Goal: Information Seeking & Learning: Learn about a topic

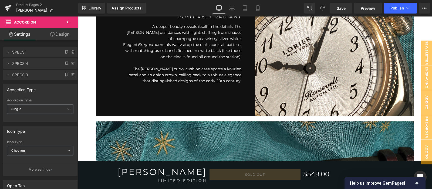
scroll to position [533, 0]
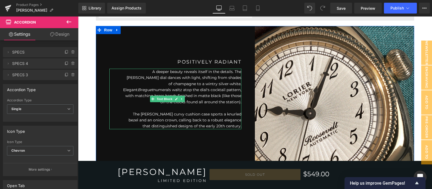
click at [144, 73] on p "A deeper beauty reveals itself in the details. The Roosevelt's dial dances with…" at bounding box center [182, 87] width 119 height 36
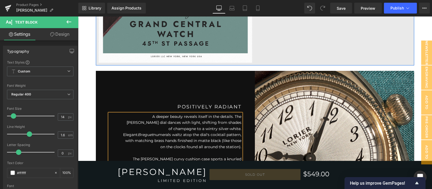
scroll to position [353, 0]
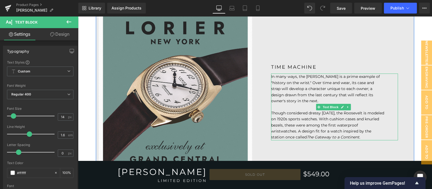
click at [349, 87] on p "In many ways, the Roosevelt is a prime example of "history on the wrist." Over …" at bounding box center [327, 88] width 113 height 30
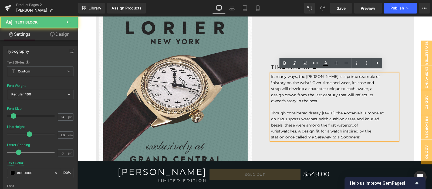
click at [349, 87] on p "In many ways, the Roosevelt is a prime example of "history on the wrist." Over …" at bounding box center [327, 88] width 113 height 30
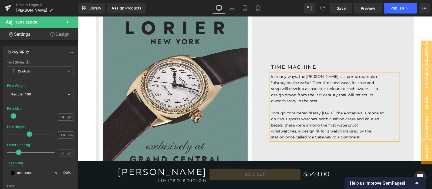
click at [351, 88] on p "In many ways, the Roosevelt is a prime example of "history on the wrist." Over …" at bounding box center [327, 88] width 113 height 30
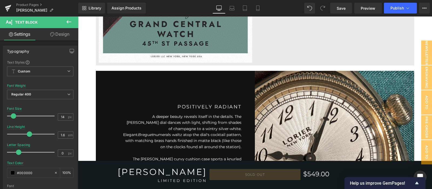
scroll to position [533, 0]
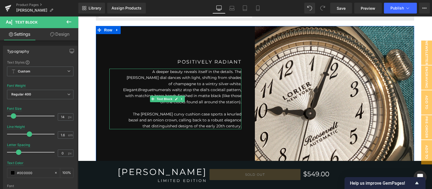
click at [207, 116] on p "The [PERSON_NAME] curvy cushion case sports a knurled bezel and an onion crown,…" at bounding box center [182, 120] width 119 height 18
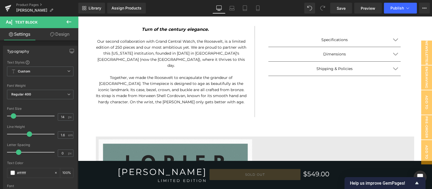
scroll to position [218, 0]
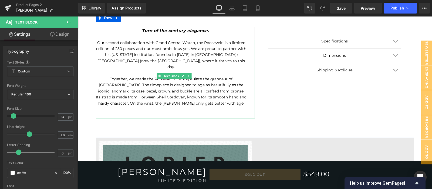
click at [198, 47] on p "Our second collaboration with Grand Central Watch, the Roosevelt, is a limited …" at bounding box center [171, 55] width 151 height 30
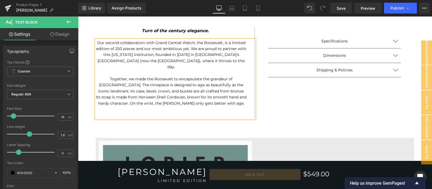
click at [233, 96] on p "Together, we made the Roosevelt to encapsulate the grandeur of Grand Central Te…" at bounding box center [171, 91] width 151 height 30
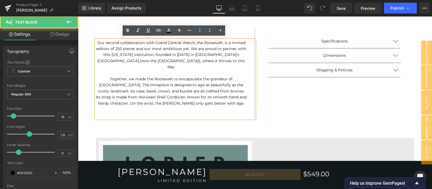
click at [233, 96] on p "Together, we made the Roosevelt to encapsulate the grandeur of Grand Central Te…" at bounding box center [171, 91] width 151 height 30
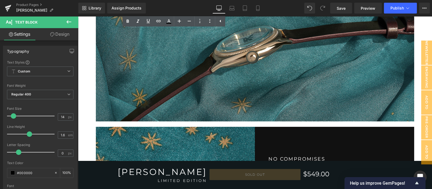
scroll to position [803, 0]
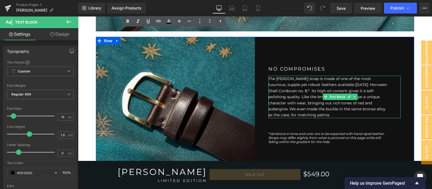
click at [284, 86] on p "The Roosevelt's strap is made of one of the most luxurious, supple yet robust l…" at bounding box center [327, 97] width 119 height 42
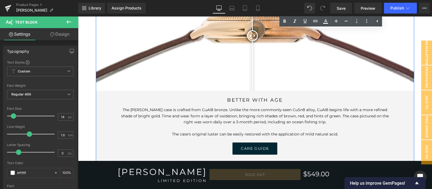
scroll to position [1523, 0]
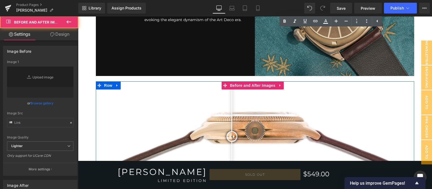
drag, startPoint x: 251, startPoint y: 133, endPoint x: 232, endPoint y: 123, distance: 21.7
click at [227, 131] on div at bounding box center [232, 136] width 11 height 11
type input "[URL][DOMAIN_NAME]"
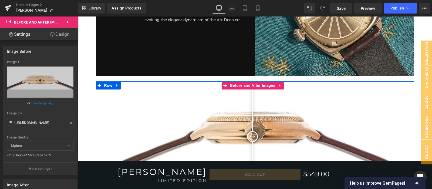
drag, startPoint x: 228, startPoint y: 130, endPoint x: 252, endPoint y: 127, distance: 24.8
click at [252, 131] on div at bounding box center [252, 136] width 11 height 11
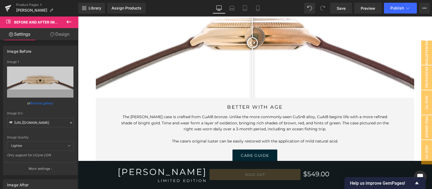
scroll to position [1658, 0]
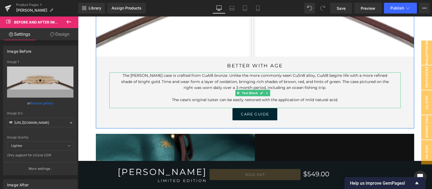
click at [240, 75] on p "The Roosevelt's case is crafted from CuAl8 bronze. Unlike the more commonly-see…" at bounding box center [254, 81] width 275 height 18
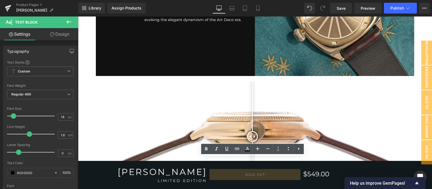
scroll to position [1568, 0]
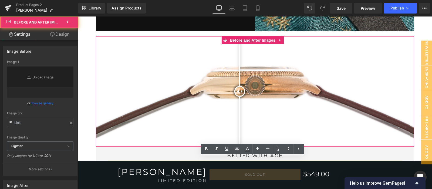
type input "[URL][DOMAIN_NAME]"
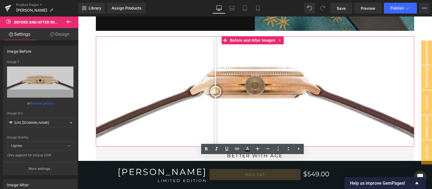
drag, startPoint x: 239, startPoint y: 80, endPoint x: 215, endPoint y: 85, distance: 24.6
click at [215, 86] on div at bounding box center [215, 91] width 11 height 11
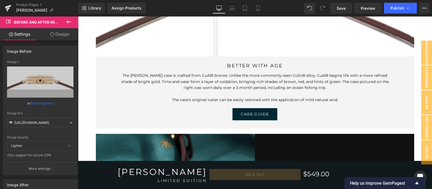
scroll to position [1523, 0]
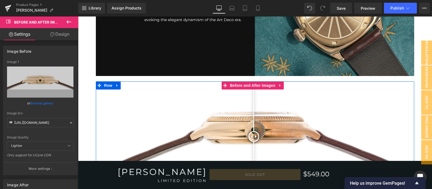
drag, startPoint x: 215, startPoint y: 132, endPoint x: 254, endPoint y: 125, distance: 39.0
click at [254, 131] on div at bounding box center [253, 136] width 11 height 11
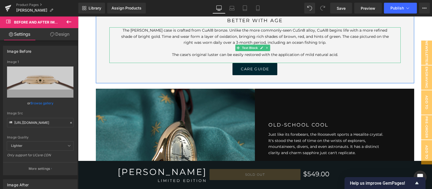
click at [242, 31] on p "The Roosevelt's case is crafted from CuAl8 bronze. Unlike the more commonly-see…" at bounding box center [254, 36] width 275 height 18
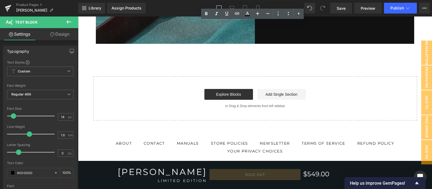
scroll to position [1613, 0]
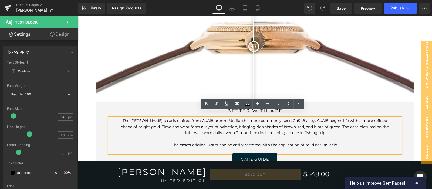
click at [312, 142] on p "The case's original luster can be easily restored with the application of mild …" at bounding box center [254, 145] width 275 height 6
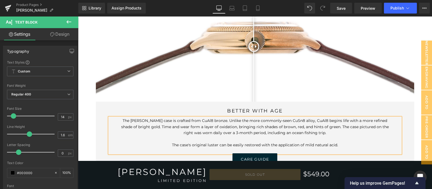
click at [353, 142] on p "The case's original luster can be easily restored with the application of mild …" at bounding box center [254, 145] width 275 height 6
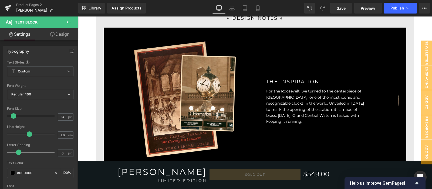
scroll to position [938, 0]
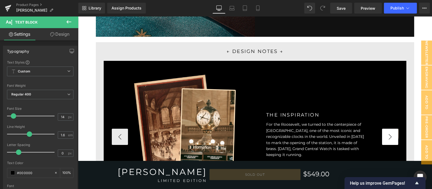
click at [384, 131] on button "›" at bounding box center [390, 137] width 16 height 16
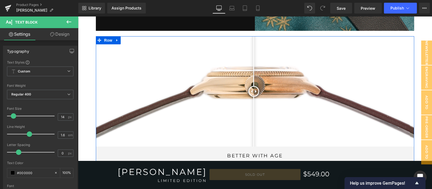
scroll to position [1658, 0]
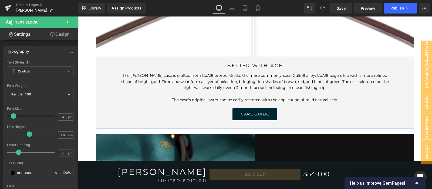
click at [312, 79] on p "The Roosevelt's case is crafted from CuAl8 bronze. Unlike the more commonly-see…" at bounding box center [254, 81] width 275 height 18
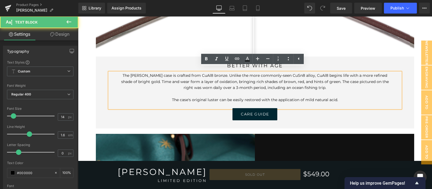
click at [312, 81] on p "The Roosevelt's case is crafted from CuAl8 bronze. Unlike the more commonly-see…" at bounding box center [254, 81] width 275 height 18
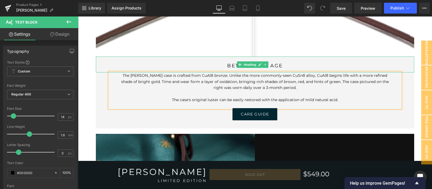
click at [279, 62] on h1 "BETTER WITH AGE" at bounding box center [255, 66] width 319 height 8
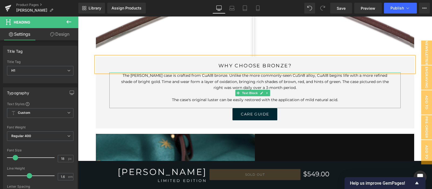
click at [119, 72] on p "The Roosevelt's case is crafted from CuAl8 bronze. Unlike the more commonly-see…" at bounding box center [254, 81] width 275 height 18
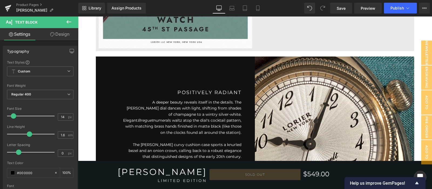
scroll to position [173, 0]
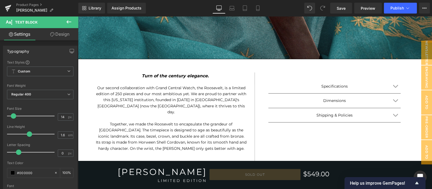
click at [187, 141] on p "Together, we made the Roosevelt to encapsulate the grandeur of Grand Central Te…" at bounding box center [171, 136] width 151 height 30
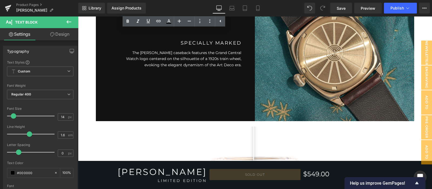
scroll to position [1613, 0]
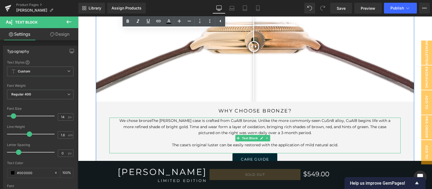
click at [149, 117] on p "We chose bronzeThe Roosevelt's case is crafted from CuAl8 bronze. Unlike the mo…" at bounding box center [254, 126] width 275 height 18
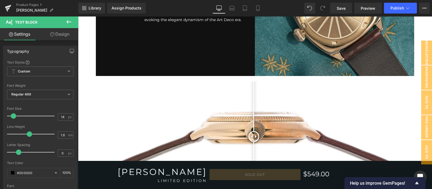
scroll to position [1433, 0]
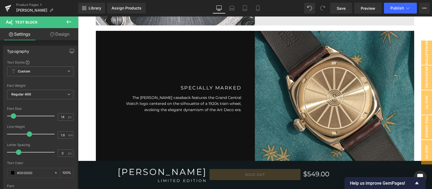
click at [216, 107] on div "The Roosevelt's caseback features the Grand Central Watch logo centered on the …" at bounding box center [175, 103] width 132 height 18
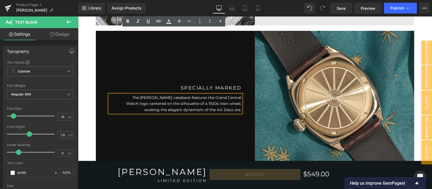
scroll to position [1613, 0]
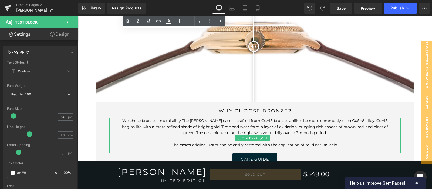
drag, startPoint x: 178, startPoint y: 115, endPoint x: 188, endPoint y: 114, distance: 10.5
click at [178, 117] on p "We chose bronze, a metal alloy The Roosevelt's case is crafted from CuAl8 bronz…" at bounding box center [254, 126] width 275 height 18
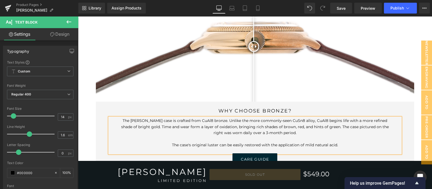
click at [290, 107] on h1 "WHY CHOOSE BRONZE?" at bounding box center [255, 111] width 319 height 8
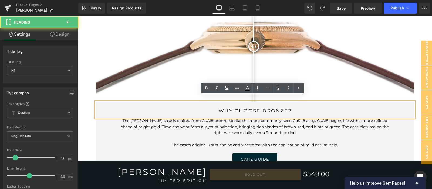
click at [288, 107] on h1 "WHY CHOOSE BRONZE?" at bounding box center [255, 111] width 319 height 8
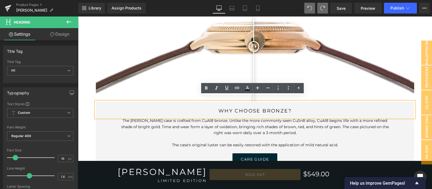
click at [284, 107] on h1 "WHY CHOOSE BRONZE?" at bounding box center [255, 111] width 319 height 8
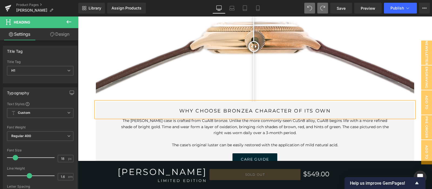
click at [247, 107] on h1 "WHY CHOOSE BRONZEa character of its own" at bounding box center [255, 111] width 319 height 8
click at [118, 117] on p "The Roosevelt's case is crafted from CuAl8 bronze. Unlike the more commonly-see…" at bounding box center [254, 126] width 275 height 18
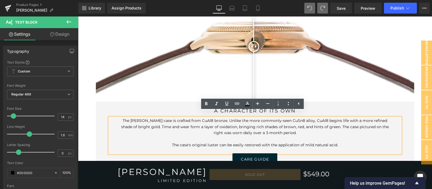
click at [277, 118] on p "The Roosevelt's case is crafted from CuAl8 bronze. Unlike the more commonly-see…" at bounding box center [254, 126] width 275 height 18
click at [121, 118] on p "The Roosevelt's case is crafted from CuAl8 bronze. Unlike the more commonly-see…" at bounding box center [254, 126] width 275 height 18
click at [291, 136] on p at bounding box center [254, 139] width 275 height 6
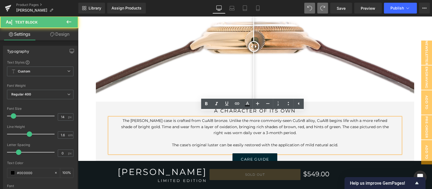
click at [288, 142] on p "The case's original luster can be easily restored with the application of mild …" at bounding box center [254, 145] width 275 height 6
click at [300, 104] on icon at bounding box center [298, 103] width 6 height 6
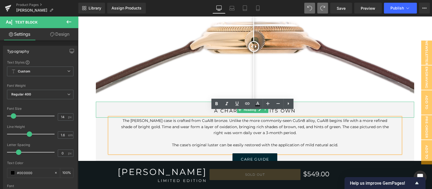
click at [304, 102] on div "a character of its own" at bounding box center [255, 110] width 319 height 16
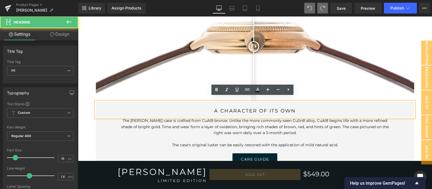
click at [184, 107] on h1 "a character of its own" at bounding box center [255, 111] width 319 height 8
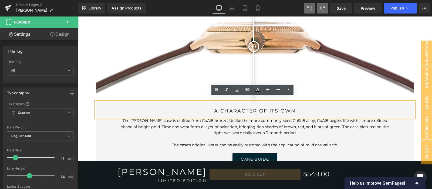
click at [117, 117] on div "The Roosevelt's case is crafted from CuAl8 bronze. Unlike the more commonly-see…" at bounding box center [255, 135] width 292 height 36
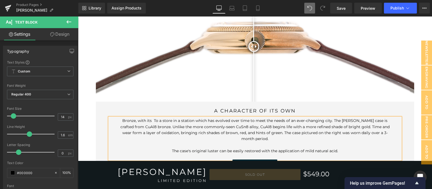
click at [151, 117] on p "Bronze, with its To a store in a station which has evolved over time to meet th…" at bounding box center [254, 129] width 275 height 24
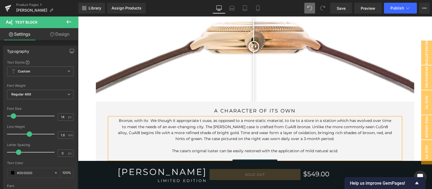
click at [147, 117] on p "Bronze, with its We though it appropriate t ouse, as opposed to a more static m…" at bounding box center [254, 129] width 275 height 24
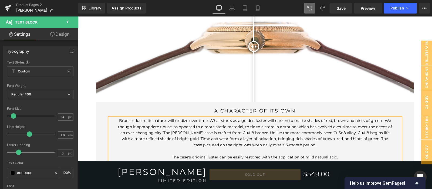
click at [170, 120] on p "Bronze, due to its nature, will oxidize over time. What starts as a golden lust…" at bounding box center [254, 132] width 275 height 30
click at [264, 121] on p "Bronze, due to its nature, will oxidize over time. What starts as a golden lust…" at bounding box center [254, 132] width 275 height 30
click at [198, 121] on p "Bronze, due to its nature, will oxidize over time. What starts as a golden lust…" at bounding box center [254, 132] width 275 height 30
click at [202, 128] on p "Bronze, due to its nature, will oxidize over time. What starts as a golden lust…" at bounding box center [254, 132] width 275 height 30
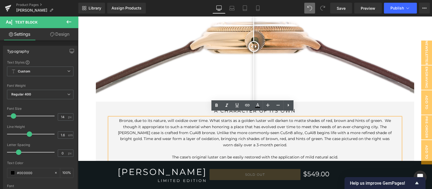
click at [320, 133] on p "Bronze, due to its nature, will oxidize over time. What starts as a golden lust…" at bounding box center [254, 132] width 275 height 30
click at [264, 118] on p "Bronze, due to its nature, will oxidize over time. What starts as a golden lust…" at bounding box center [254, 132] width 275 height 30
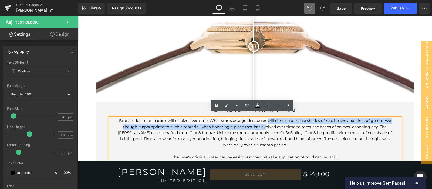
click at [380, 117] on p "Bronze, due to its nature, will oxidize over time. What starts as a golden lust…" at bounding box center [254, 132] width 275 height 30
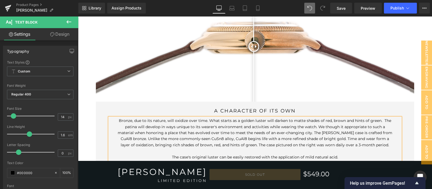
click at [329, 117] on p "Bronze, due to its nature, will oxidize over time. What starts as a golden lust…" at bounding box center [254, 132] width 275 height 30
drag, startPoint x: 336, startPoint y: 116, endPoint x: 340, endPoint y: 115, distance: 4.6
click at [338, 117] on p "Bronze, due to its nature, will oxidize over time. What starts as a golden lust…" at bounding box center [254, 132] width 275 height 30
click at [374, 120] on p "Bronze, due to its nature, will oxidize over time. What starts as a golden lust…" at bounding box center [254, 132] width 275 height 30
click at [227, 126] on p "Bronze, due to its nature, will oxidize over time. What starts as a golden lust…" at bounding box center [254, 132] width 275 height 30
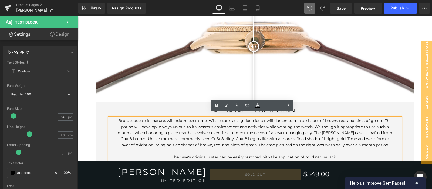
click at [328, 128] on p "Bronze, due to its nature, will oxidize over time. What starts as a golden lust…" at bounding box center [254, 132] width 275 height 30
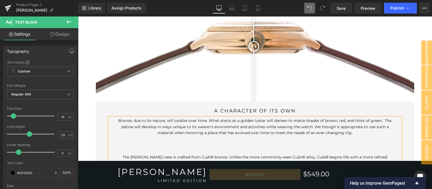
click at [359, 129] on p "Bronze, due to its nature, will oxidize over time. What starts as a golden lust…" at bounding box center [254, 126] width 275 height 18
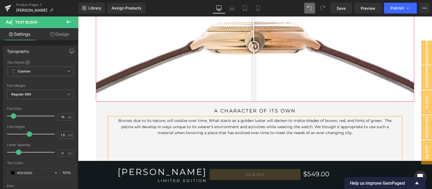
scroll to position [1568, 0]
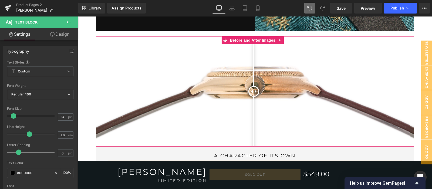
click at [255, 86] on div at bounding box center [253, 91] width 11 height 11
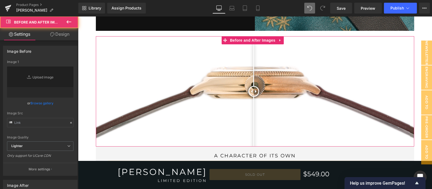
type input "[URL][DOMAIN_NAME]"
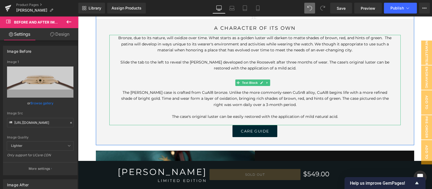
scroll to position [1658, 0]
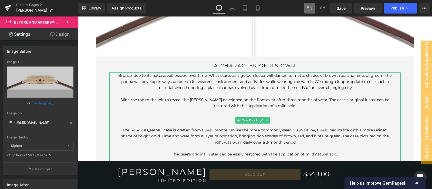
click at [253, 82] on p "Bronze, due to its nature, will oxidize over time. What starts as a golden lust…" at bounding box center [254, 81] width 275 height 18
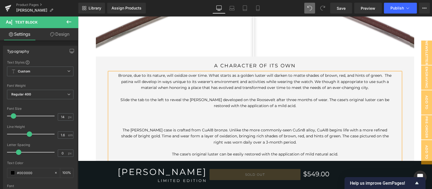
scroll to position [1613, 0]
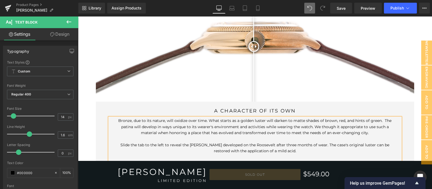
click at [343, 121] on p "Bronze, due to its nature, will oxidize over time. What starts as a golden lust…" at bounding box center [254, 126] width 275 height 18
click at [141, 120] on p "Bronze, due to its nature, will oxidize over time. What starts as a golden lust…" at bounding box center [254, 126] width 275 height 18
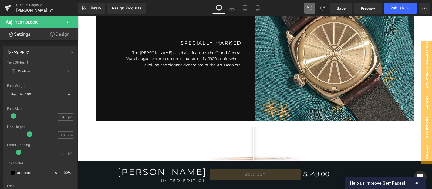
scroll to position [1433, 0]
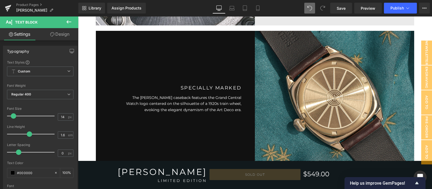
click at [201, 106] on p "The Roosevelt's caseback features the Grand Central Watch logo centered on the …" at bounding box center [182, 103] width 119 height 18
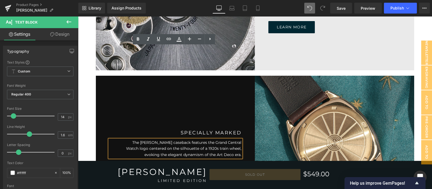
scroll to position [1478, 0]
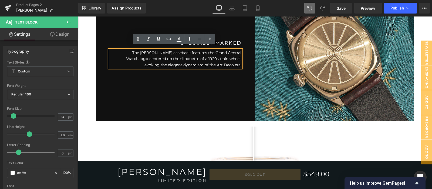
click at [176, 55] on p "The Roosevelt's caseback features the Grand Central Watch logo centered on the …" at bounding box center [182, 59] width 119 height 18
click at [142, 60] on p "The Roosevelt's caseback features the Grand Central Watch logo centered on the …" at bounding box center [182, 59] width 119 height 18
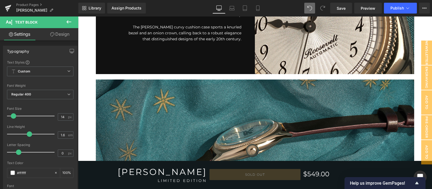
scroll to position [575, 0]
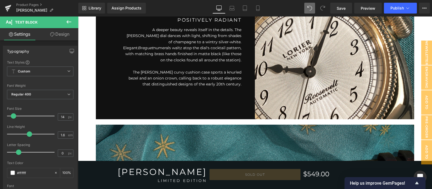
click at [221, 76] on p "The [PERSON_NAME] curvy cushion case sports a knurled bezel and an onion crown,…" at bounding box center [182, 78] width 119 height 18
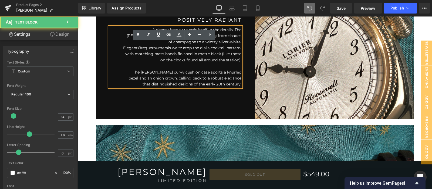
click at [211, 75] on p "The [PERSON_NAME] curvy cushion case sports a knurled bezel and an onion crown,…" at bounding box center [182, 78] width 119 height 18
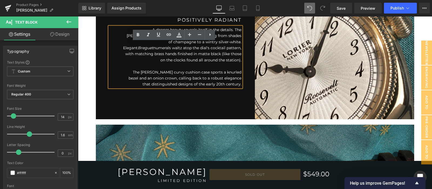
click at [221, 48] on p "A deeper beauty reveals itself in the details. The Roosevelt's dial dances with…" at bounding box center [182, 45] width 119 height 36
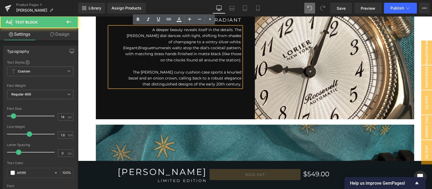
scroll to position [530, 0]
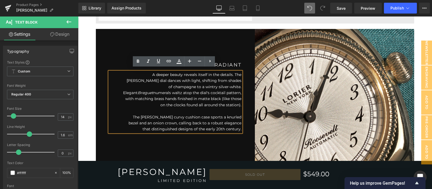
drag, startPoint x: 143, startPoint y: 75, endPoint x: 154, endPoint y: 78, distance: 12.0
click at [143, 75] on p "A deeper beauty reveals itself in the details. The Roosevelt's dial dances with…" at bounding box center [182, 90] width 119 height 36
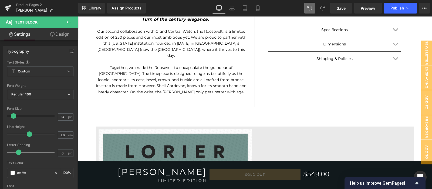
scroll to position [215, 0]
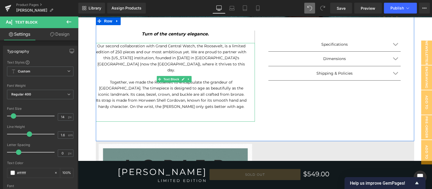
click at [170, 99] on p "Together, we made the Roosevelt to encapsulate the grandeur of Grand Central Te…" at bounding box center [171, 94] width 151 height 30
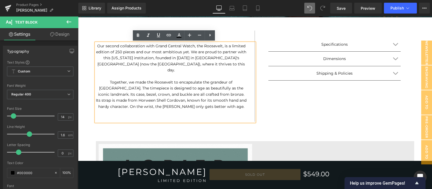
click at [223, 99] on p "Together, we made the Roosevelt to encapsulate the grandeur of Grand Central Te…" at bounding box center [171, 94] width 151 height 30
click at [233, 99] on p "Together, we made the Roosevelt to encapsulate the grandeur of Grand Central Te…" at bounding box center [171, 94] width 151 height 30
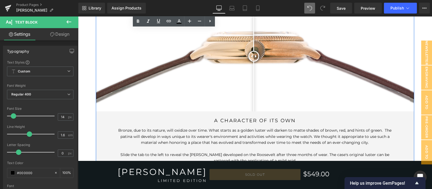
scroll to position [1565, 0]
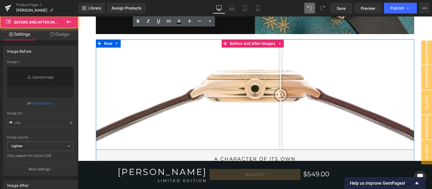
type input "[URL][DOMAIN_NAME]"
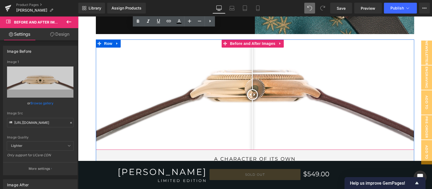
drag, startPoint x: 281, startPoint y: 93, endPoint x: 253, endPoint y: 86, distance: 28.2
click at [254, 89] on div at bounding box center [252, 94] width 11 height 11
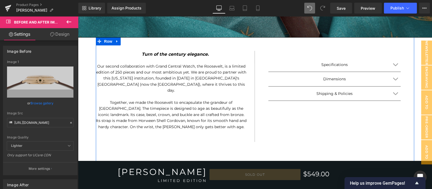
scroll to position [170, 0]
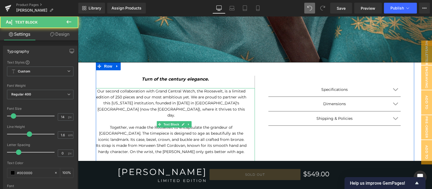
click at [214, 97] on p "Our second collaboration with Grand Central Watch, the Roosevelt, is a limited …" at bounding box center [171, 103] width 151 height 30
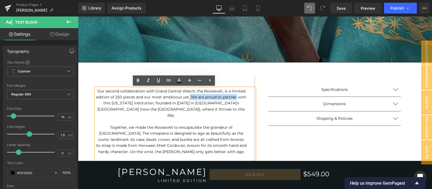
drag, startPoint x: 197, startPoint y: 98, endPoint x: 241, endPoint y: 98, distance: 44.3
click at [241, 98] on p "Our second collaboration with Grand Central Watch, the Roosevelt, is a limited …" at bounding box center [171, 103] width 151 height 30
drag, startPoint x: 208, startPoint y: 95, endPoint x: 236, endPoint y: 97, distance: 28.1
click at [236, 97] on p "Our second collaboration with Grand Central Watch, the Roosevelt, is a limited …" at bounding box center [171, 103] width 151 height 30
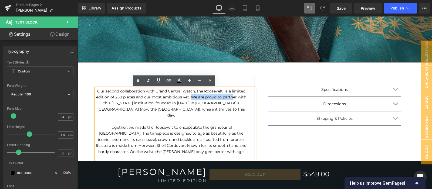
click at [206, 95] on p "Our second collaboration with Grand Central Watch, the Roosevelt, is a limited …" at bounding box center [171, 103] width 151 height 30
drag, startPoint x: 193, startPoint y: 97, endPoint x: 116, endPoint y: 103, distance: 77.2
click at [116, 103] on p "Our second collaboration with Grand Central Watch, the Roosevelt, is a limited …" at bounding box center [171, 103] width 151 height 30
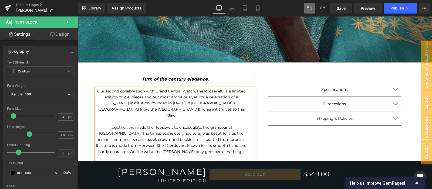
click at [103, 102] on p "Our second collaboration with Grand Central Watch, the Roosevelt, is a limited …" at bounding box center [171, 103] width 151 height 30
click at [231, 98] on p "Our second collaboration with Grand Central Watch, the Roosevelt, is a limited …" at bounding box center [171, 103] width 151 height 30
click at [128, 101] on p "Our second collaboration with Grand Central Watch, the Roosevelt, is a limited …" at bounding box center [171, 103] width 151 height 30
click at [151, 102] on p "Our second collaboration with Grand Central Watch, the Roosevelt, is a limited …" at bounding box center [171, 103] width 151 height 30
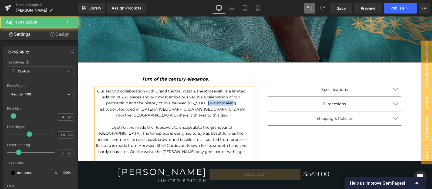
drag, startPoint x: 197, startPoint y: 102, endPoint x: 223, endPoint y: 104, distance: 26.3
click at [223, 104] on p "Our second collaboration with Grand Central Watch, the Roosevelt, is a limited …" at bounding box center [171, 103] width 151 height 30
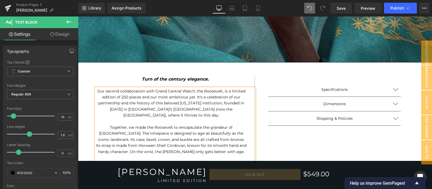
click at [278, 143] on div "Specifications Text Block Miyota 90S5 automatic movement (no-date), 28800 bph B…" at bounding box center [334, 124] width 159 height 97
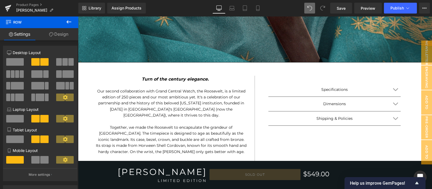
scroll to position [200, 0]
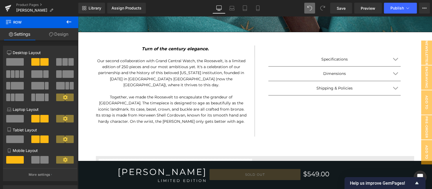
click at [239, 107] on p "Together, we made the Roosevelt to encapsulate the grandeur of Grand Central Te…" at bounding box center [171, 109] width 151 height 30
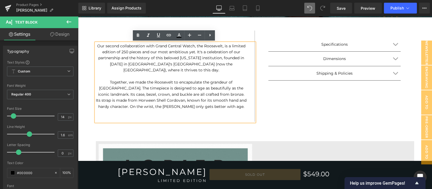
drag, startPoint x: 239, startPoint y: 107, endPoint x: 187, endPoint y: 106, distance: 51.8
click at [187, 106] on p "Together, we made the Roosevelt to encapsulate the grandeur of Grand Central Te…" at bounding box center [171, 94] width 151 height 30
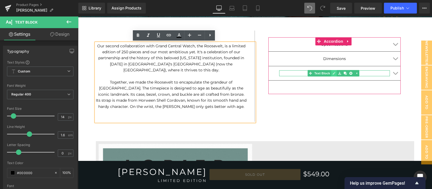
click at [332, 74] on icon at bounding box center [333, 73] width 3 height 3
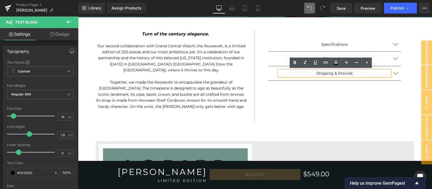
click at [332, 74] on p "Shipping & Policies" at bounding box center [334, 73] width 111 height 6
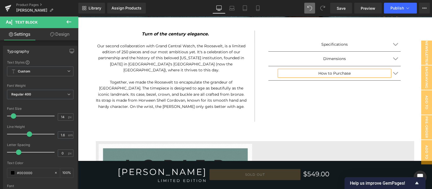
click at [332, 90] on div "Specifications Text Block Miyota 90S5 automatic movement (no-date), 28800 bph B…" at bounding box center [334, 65] width 132 height 57
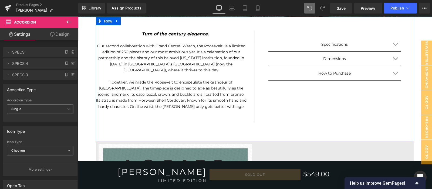
click at [240, 104] on p "Together, we made the Roosevelt to encapsulate the grandeur of Grand Central Te…" at bounding box center [171, 94] width 151 height 30
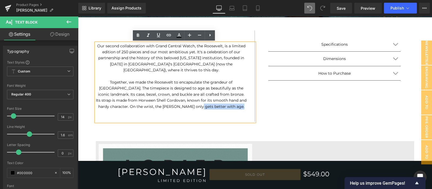
drag, startPoint x: 234, startPoint y: 107, endPoint x: 187, endPoint y: 105, distance: 47.0
click at [187, 105] on p "Together, we made the Roosevelt to encapsulate the grandeur of Grand Central Te…" at bounding box center [171, 94] width 151 height 30
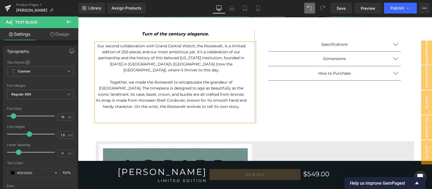
drag, startPoint x: 195, startPoint y: 107, endPoint x: 235, endPoint y: 107, distance: 40.8
click at [235, 107] on p "Together, we made the Roosevelt to encapsulate the grandeur of Grand Central Te…" at bounding box center [171, 94] width 151 height 30
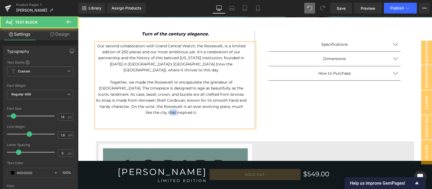
click at [160, 112] on p "Together, we made the Roosevelt to encapsulate the grandeur of Grand Central Te…" at bounding box center [171, 97] width 151 height 36
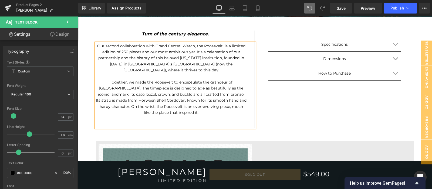
click at [291, 114] on div "Specifications Text Block Miyota 90S5 automatic movement (no-date), 28800 bph B…" at bounding box center [334, 79] width 159 height 97
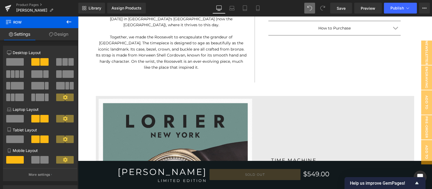
scroll to position [350, 0]
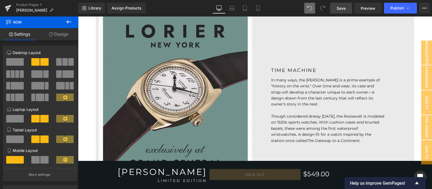
click at [347, 4] on link "Save" at bounding box center [341, 8] width 22 height 11
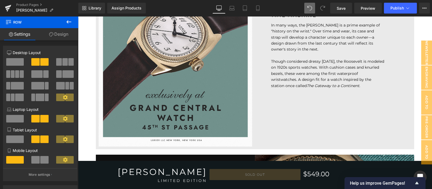
scroll to position [360, 0]
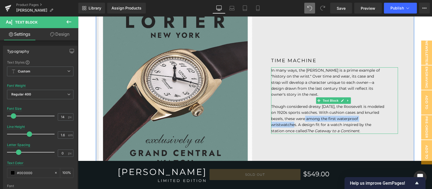
drag, startPoint x: 293, startPoint y: 123, endPoint x: 303, endPoint y: 118, distance: 11.7
click at [303, 118] on p "Though considered dressy today, the Roosevelt is modeled on 1920s sports watche…" at bounding box center [327, 118] width 113 height 30
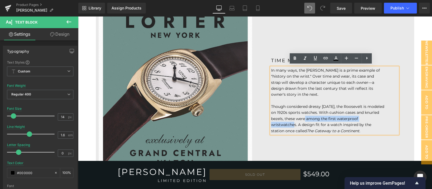
click at [303, 118] on p "Though considered dressy today, the Roosevelt is modeled on 1920s sports watche…" at bounding box center [327, 118] width 113 height 30
click at [314, 111] on p "Though considered dressy today, the Roosevelt is modeled on 1920s sports watche…" at bounding box center [327, 118] width 113 height 30
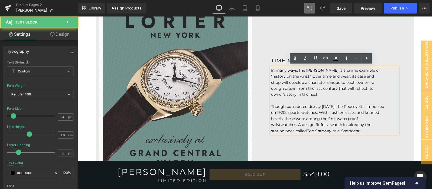
click at [313, 111] on p "Though considered dressy today, the Roosevelt is modeled on 1920s sports watche…" at bounding box center [327, 118] width 113 height 30
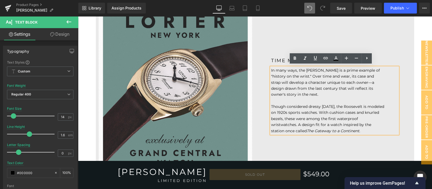
click at [312, 110] on p "Though considered dressy today, the Roosevelt is modeled on 1920s sports watche…" at bounding box center [327, 118] width 113 height 30
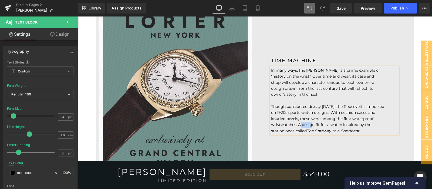
drag, startPoint x: 312, startPoint y: 123, endPoint x: 299, endPoint y: 122, distance: 12.2
click at [299, 122] on p "Though considered dressy today, the Roosevelt is modeled on 1920s sports watch …" at bounding box center [327, 118] width 113 height 30
click at [304, 145] on div "TIME MACHINE Heading In many ways, the Roosevelt is a prime example of "history…" at bounding box center [334, 95] width 159 height 192
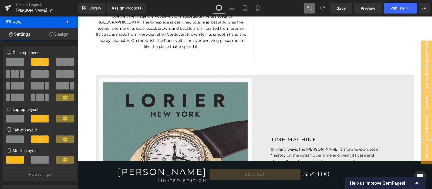
scroll to position [540, 0]
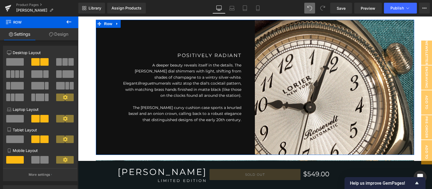
click at [177, 83] on p "A deeper beauty reveals itself in the details. The Roosevelt's dial shimmers wi…" at bounding box center [182, 80] width 119 height 36
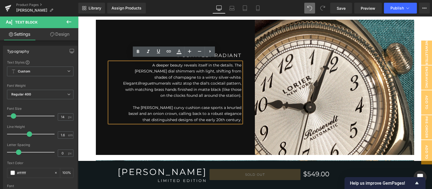
click at [185, 79] on p "A deeper beauty reveals itself in the details. The Roosevelt's dial shimmers wi…" at bounding box center [182, 80] width 119 height 36
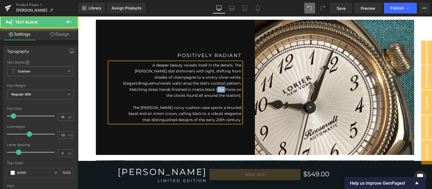
drag, startPoint x: 161, startPoint y: 85, endPoint x: 154, endPoint y: 86, distance: 6.8
click at [154, 86] on p "A deeper beauty reveals itself in the details. The Roosevelt's dial shimmers wi…" at bounding box center [182, 80] width 119 height 36
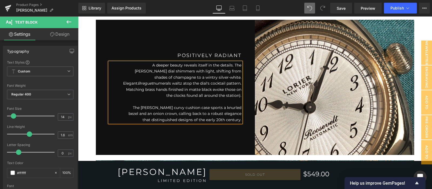
click at [238, 90] on p "A deeper beauty reveals itself in the details. The Roosevelt's dial shimmers wi…" at bounding box center [182, 80] width 119 height 36
click at [239, 134] on div "POSITIVELY RADIANT Heading A deeper beauty reveals itself in the details. The R…" at bounding box center [175, 87] width 159 height 135
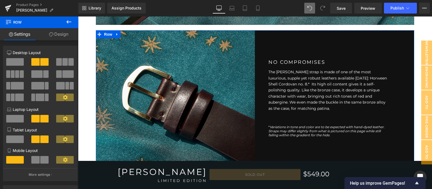
scroll to position [765, 0]
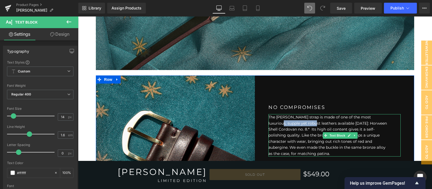
drag, startPoint x: 326, startPoint y: 112, endPoint x: 375, endPoint y: 114, distance: 49.4
click at [375, 114] on p "The Roosevelt's strap is made of one of the most luxurious, supple yet robust l…" at bounding box center [327, 135] width 119 height 42
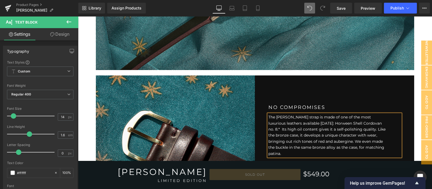
click at [373, 119] on p "The Roosevelt's strap is made of one of the most luxurious leathers available t…" at bounding box center [327, 135] width 119 height 42
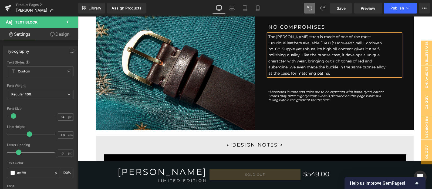
scroll to position [810, 0]
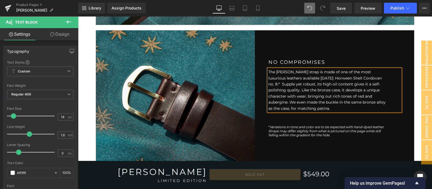
click at [380, 134] on div "NO COMPROMISES Heading The Roosevelt's strap is made of one of the most luxurio…" at bounding box center [334, 97] width 159 height 135
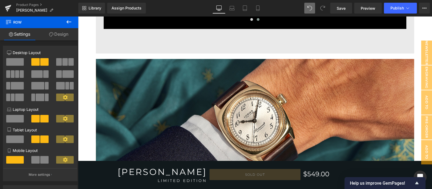
scroll to position [1020, 0]
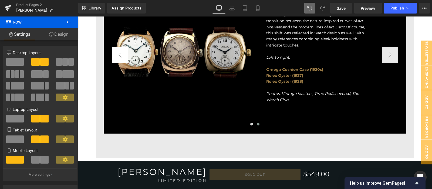
click at [115, 63] on button "‹" at bounding box center [120, 55] width 16 height 16
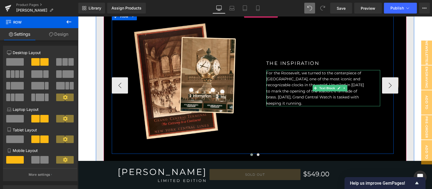
click at [328, 89] on span "For the Roosevelt, we turned to the centerpiece of Grand Central Terminal, one …" at bounding box center [315, 87] width 98 height 35
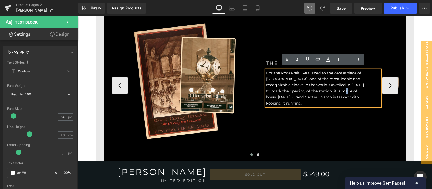
click at [332, 88] on span "For the Roosevelt, we turned to the centerpiece of Grand Central Terminal, one …" at bounding box center [315, 87] width 98 height 35
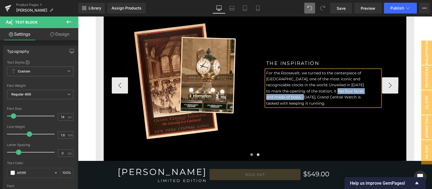
drag, startPoint x: 293, startPoint y: 95, endPoint x: 327, endPoint y: 87, distance: 35.8
click at [327, 87] on span "For the Roosevelt, we turned to the centerpiece of Grand Central Terminal, one …" at bounding box center [315, 87] width 98 height 35
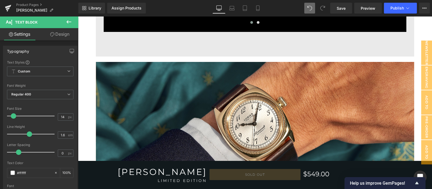
scroll to position [987, 0]
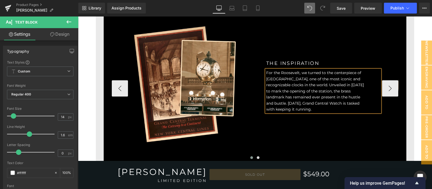
drag, startPoint x: 271, startPoint y: 104, endPoint x: 346, endPoint y: 100, distance: 74.9
click at [346, 100] on span "For the Roosevelt, we turned to the centerpiece of Grand Central Terminal, one …" at bounding box center [315, 90] width 98 height 41
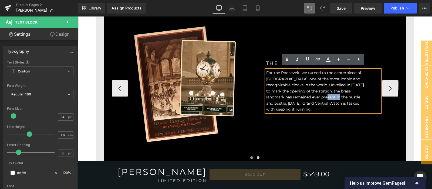
drag, startPoint x: 313, startPoint y: 93, endPoint x: 303, endPoint y: 93, distance: 10.5
click at [303, 93] on span "For the Roosevelt, we turned to the centerpiece of Grand Central Terminal, one …" at bounding box center [315, 90] width 98 height 41
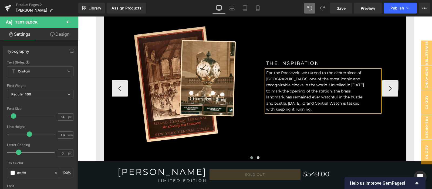
click at [313, 122] on div "THE INSPIRATION Heading For the Roosevelt, we turned to the centerpiece of Gran…" at bounding box center [323, 85] width 141 height 141
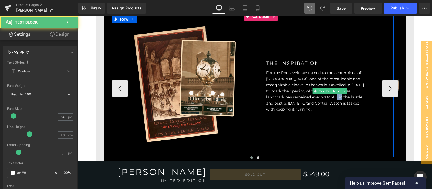
drag, startPoint x: 310, startPoint y: 93, endPoint x: 303, endPoint y: 93, distance: 6.7
click at [303, 93] on span "For the Roosevelt, we turned to the centerpiece of Grand Central Terminal, one …" at bounding box center [315, 90] width 98 height 41
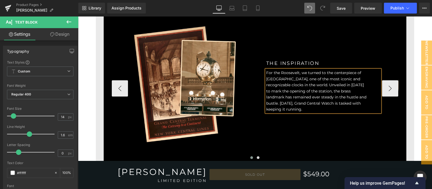
click at [306, 125] on div "THE INSPIRATION Heading For the Roosevelt, we turned to the centerpiece of Gran…" at bounding box center [323, 85] width 141 height 141
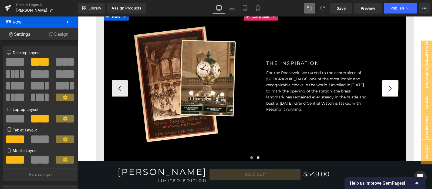
click at [390, 86] on button "›" at bounding box center [390, 88] width 16 height 16
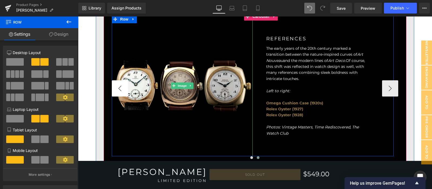
click at [122, 84] on button "‹" at bounding box center [120, 88] width 16 height 16
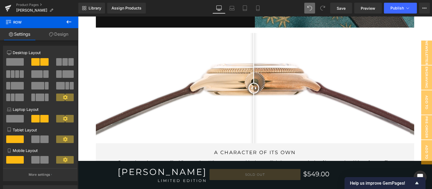
scroll to position [1617, 0]
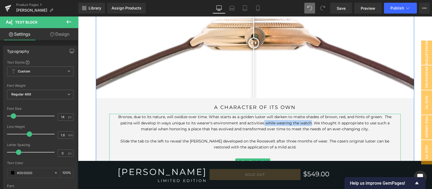
drag, startPoint x: 311, startPoint y: 118, endPoint x: 319, endPoint y: 118, distance: 8.1
click at [319, 118] on p "Bronze, due to its nature, will oxidize over time. What starts as a golden lust…" at bounding box center [254, 123] width 275 height 18
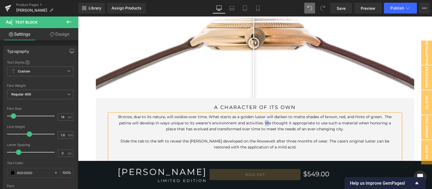
drag, startPoint x: 278, startPoint y: 118, endPoint x: 281, endPoint y: 119, distance: 2.9
click at [281, 119] on p "Bronze, due to its nature, will oxidize over time. What starts as a golden lust…" at bounding box center [254, 123] width 275 height 18
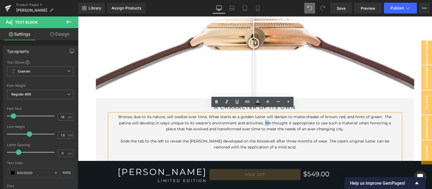
click at [281, 119] on p "Bronze, due to its nature, will oxidize over time. What starts as a golden lust…" at bounding box center [254, 123] width 275 height 18
click at [193, 138] on p "Slide the tab to the left to reveal the pantina developed on the Roosevelt afte…" at bounding box center [254, 144] width 275 height 12
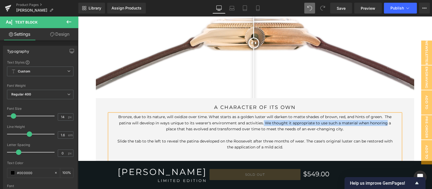
drag, startPoint x: 170, startPoint y: 122, endPoint x: 275, endPoint y: 119, distance: 105.1
click at [275, 119] on p "Bronze, due to its nature, will oxidize over time. What starts as a golden lust…" at bounding box center [254, 123] width 275 height 18
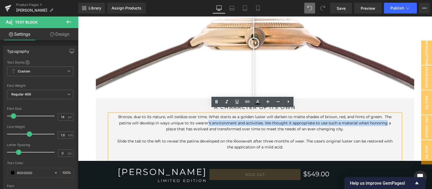
drag, startPoint x: 220, startPoint y: 119, endPoint x: 170, endPoint y: 124, distance: 51.1
click at [170, 124] on p "Bronze, due to its nature, will oxidize over time. What starts as a golden lust…" at bounding box center [254, 123] width 275 height 18
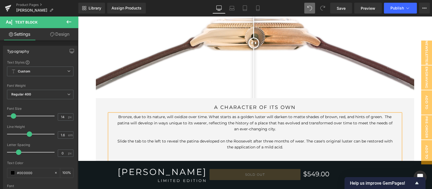
click at [236, 117] on p "Bronze, due to its nature, will oxidize over time. What starts as a golden lust…" at bounding box center [254, 123] width 275 height 18
drag, startPoint x: 343, startPoint y: 117, endPoint x: 320, endPoint y: 119, distance: 23.0
click at [320, 119] on p "Bronze, due to its nature, will oxidize over time. What starts as a golden lust…" at bounding box center [254, 123] width 275 height 18
drag, startPoint x: 300, startPoint y: 118, endPoint x: 292, endPoint y: 117, distance: 8.1
click at [292, 117] on p "Bronze, due to its nature, will oxidize over time. What starts as a golden lust…" at bounding box center [254, 123] width 275 height 18
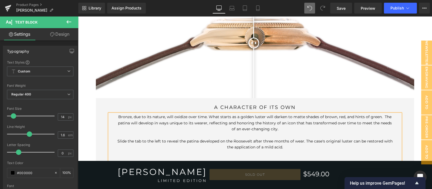
scroll to position [1707, 0]
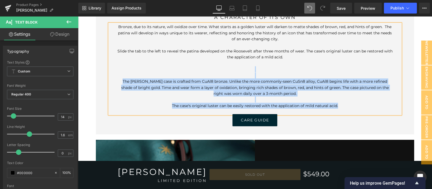
drag, startPoint x: 350, startPoint y: 101, endPoint x: 343, endPoint y: 59, distance: 42.4
click at [343, 59] on div "Bronze, due to its nature, will oxidize over time. What starts as a golden lust…" at bounding box center [255, 69] width 292 height 90
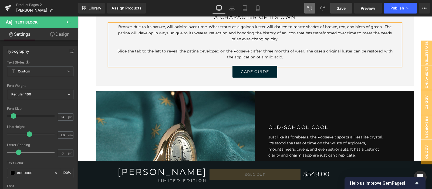
click at [344, 7] on span "Save" at bounding box center [341, 8] width 9 height 6
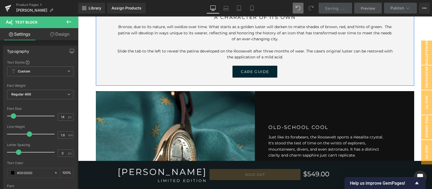
scroll to position [1662, 0]
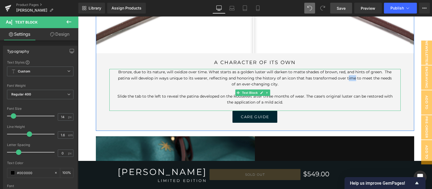
drag, startPoint x: 353, startPoint y: 70, endPoint x: 356, endPoint y: 73, distance: 3.7
click at [356, 73] on p "Bronze, due to its nature, will oxidize over time. What starts as a golden lust…" at bounding box center [254, 78] width 275 height 18
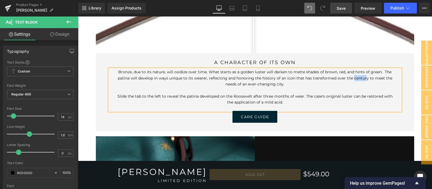
drag, startPoint x: 364, startPoint y: 73, endPoint x: 379, endPoint y: 74, distance: 15.2
click at [379, 74] on p "Bronze, due to its nature, will oxidize over time. What starts as a golden lust…" at bounding box center [254, 78] width 275 height 18
click at [388, 124] on div "Before and After Images a character of its own Heading Bronze, due to its natur…" at bounding box center [255, 37] width 319 height 188
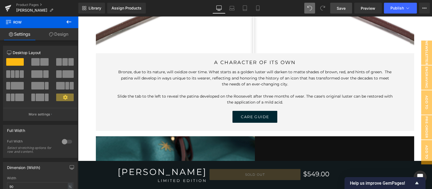
click at [344, 9] on span "Save" at bounding box center [341, 8] width 9 height 6
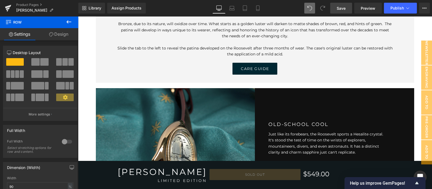
scroll to position [1800, 0]
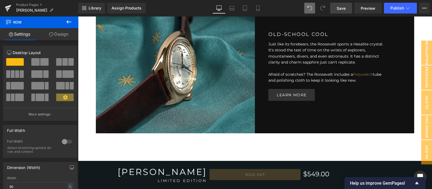
click at [213, 100] on div at bounding box center [175, 65] width 159 height 135
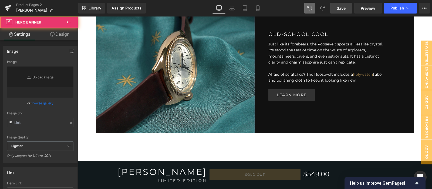
type input "https://cdn.shopify.com/s/files/1/0001/9228/2633/files/Roosevelt_crystal.jpg?v=…"
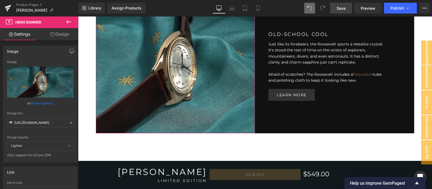
click at [69, 121] on icon at bounding box center [71, 123] width 4 height 4
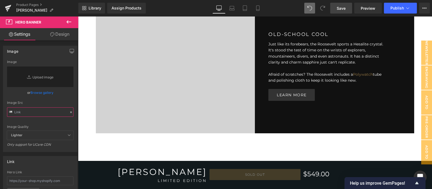
click at [53, 115] on input "text" at bounding box center [40, 111] width 66 height 9
paste input "https://cdn.shopify.com/s/files/1/0001/9228/2633/files/Roosevelt_crystal.jpg?v=…"
type input "https://cdn.shopify.com/s/files/1/0001/9228/2633/files/Roosevelt_crystal.jpg?v=…"
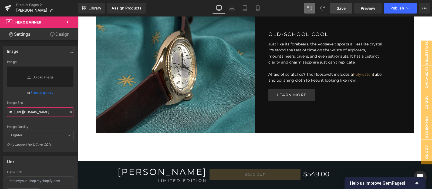
scroll to position [0, 92]
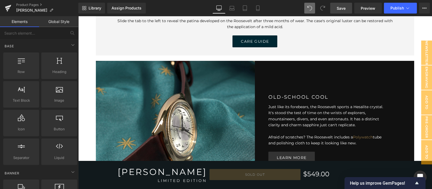
scroll to position [1755, 0]
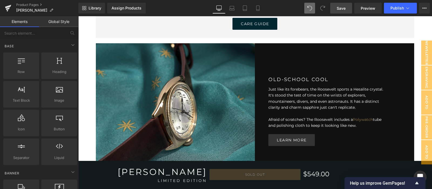
click at [342, 9] on span "Save" at bounding box center [341, 8] width 9 height 6
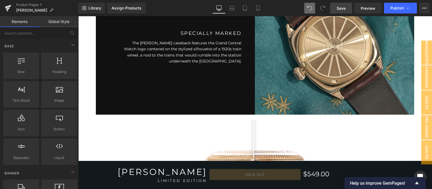
scroll to position [1665, 0]
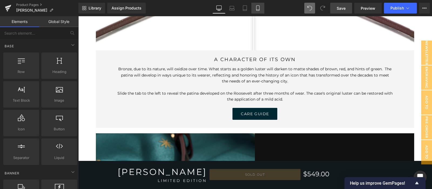
click at [258, 9] on icon at bounding box center [257, 7] width 5 height 5
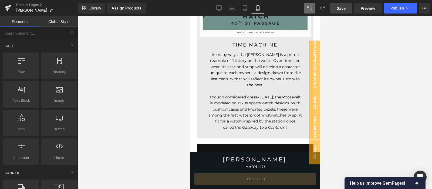
scroll to position [495, 0]
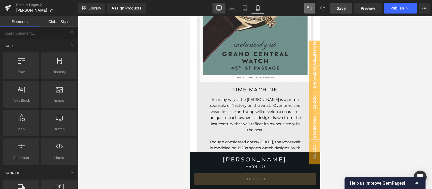
click at [219, 7] on icon at bounding box center [218, 7] width 5 height 5
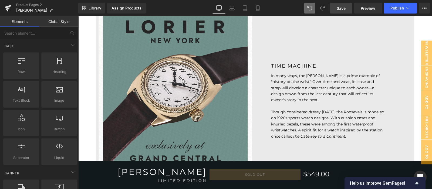
scroll to position [360, 0]
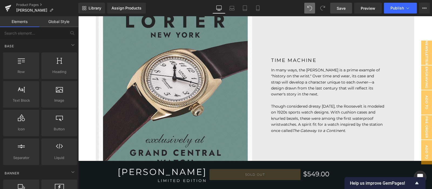
drag, startPoint x: 364, startPoint y: 67, endPoint x: 369, endPoint y: 78, distance: 11.8
click at [364, 67] on p "In many ways, the Roosevelt is a prime example of "history on the wrist." Over …" at bounding box center [327, 82] width 113 height 30
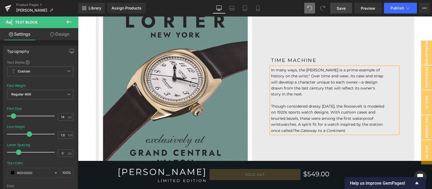
click at [294, 73] on p "In many ways, the Roosevelt is a prime example of history on the wrist." Over t…" at bounding box center [327, 82] width 113 height 30
click at [340, 8] on span "Save" at bounding box center [341, 8] width 9 height 6
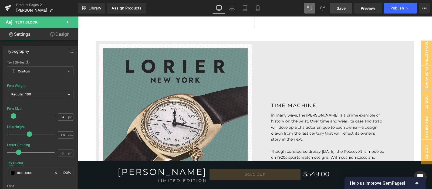
scroll to position [405, 0]
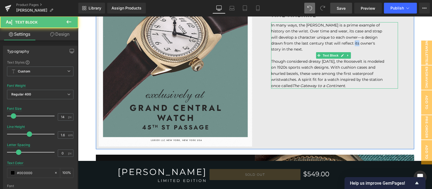
drag, startPoint x: 362, startPoint y: 42, endPoint x: 357, endPoint y: 42, distance: 4.4
click at [357, 42] on p "In many ways, the Roosevelt is a prime example of history on the wrist. Over ti…" at bounding box center [327, 37] width 113 height 30
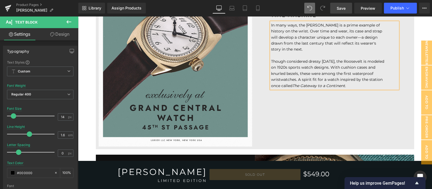
click at [346, 10] on span "Save" at bounding box center [341, 8] width 9 height 6
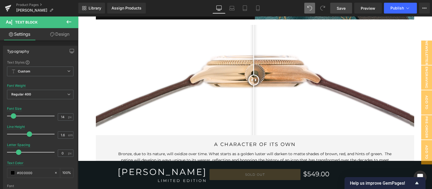
scroll to position [1575, 0]
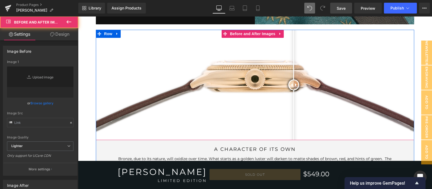
type input "[URL][DOMAIN_NAME]"
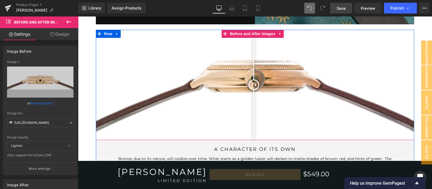
drag, startPoint x: 269, startPoint y: 82, endPoint x: 253, endPoint y: 111, distance: 34.2
click at [253, 90] on div at bounding box center [253, 84] width 11 height 11
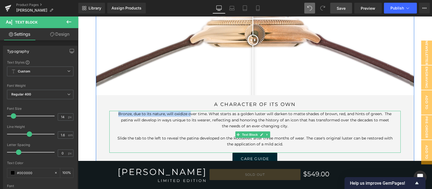
drag, startPoint x: 193, startPoint y: 109, endPoint x: 122, endPoint y: 110, distance: 70.7
click at [122, 111] on p "Bronze, due to its nature, will oxidize over time. What starts as a golden lust…" at bounding box center [254, 120] width 275 height 18
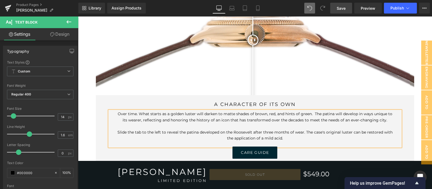
click at [137, 111] on p "Over time. What starts as a golden luster will darken to matte shades of brown,…" at bounding box center [254, 117] width 275 height 12
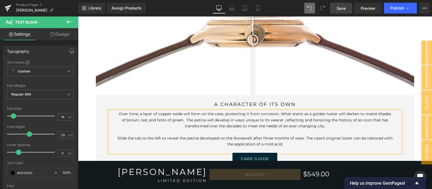
scroll to position [1575, 0]
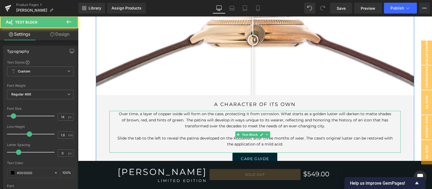
click at [189, 116] on p "Over time, a layer of copper oxide will form on the case, protecting it from co…" at bounding box center [254, 120] width 275 height 18
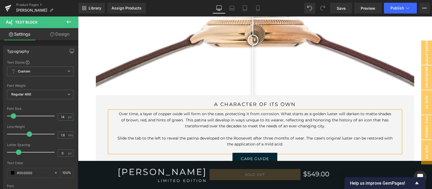
click at [283, 114] on p "Over time, a layer of copper oxide will form on the case, protecting it from co…" at bounding box center [254, 120] width 275 height 18
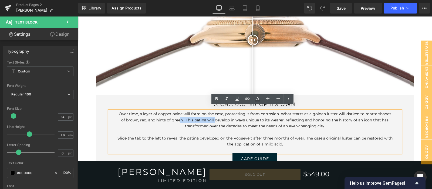
drag, startPoint x: 212, startPoint y: 116, endPoint x: 181, endPoint y: 114, distance: 31.6
click at [181, 114] on p "Over time, a layer of copper oxide will form on the case, protecting it from co…" at bounding box center [254, 120] width 275 height 18
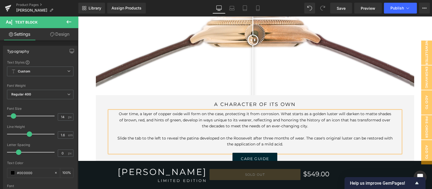
click at [194, 115] on p "Over time, a layer of copper oxide will form on the case, protecting it from co…" at bounding box center [254, 120] width 275 height 18
click at [258, 114] on p "Over time, a layer of copper oxide will form on the case, protecting it from co…" at bounding box center [254, 120] width 275 height 18
drag, startPoint x: 262, startPoint y: 116, endPoint x: 259, endPoint y: 116, distance: 3.5
click at [259, 116] on p "Over time, a layer of copper oxide will form on the case, protecting it from co…" at bounding box center [254, 120] width 275 height 18
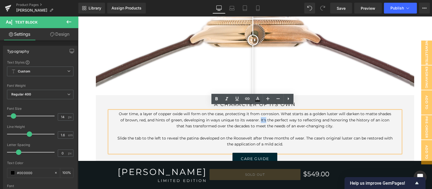
drag, startPoint x: 262, startPoint y: 116, endPoint x: 259, endPoint y: 115, distance: 3.6
click at [259, 115] on p "Over time, a layer of copper oxide will form on the case, protecting it from co…" at bounding box center [254, 120] width 275 height 18
drag, startPoint x: 312, startPoint y: 115, endPoint x: 345, endPoint y: 114, distance: 32.9
click at [345, 114] on p "Over time, a layer of copper oxide will form on the case, protecting it from co…" at bounding box center [254, 120] width 275 height 18
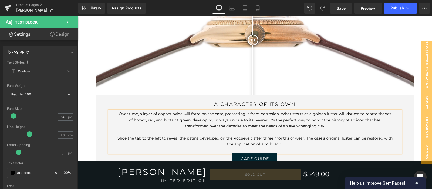
click at [379, 116] on p "Over time, a layer of copper oxide will form on the case, protecting it from co…" at bounding box center [254, 120] width 275 height 18
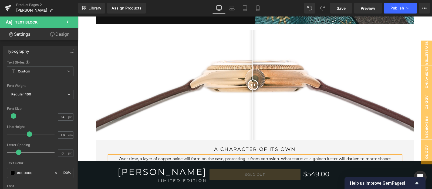
scroll to position [1620, 0]
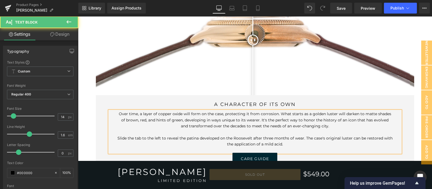
drag, startPoint x: 287, startPoint y: 113, endPoint x: 266, endPoint y: 114, distance: 21.6
click at [266, 114] on p "Over time, a layer of copper oxide will form on the case, protecting it from co…" at bounding box center [254, 120] width 275 height 18
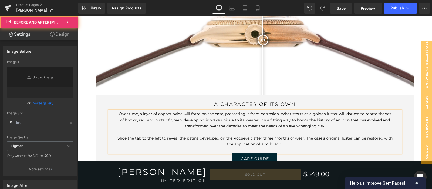
type input "[URL][DOMAIN_NAME]"
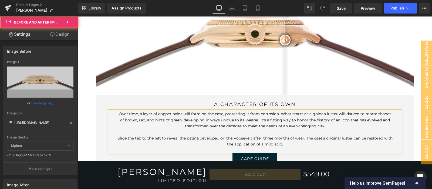
scroll to position [1575, 0]
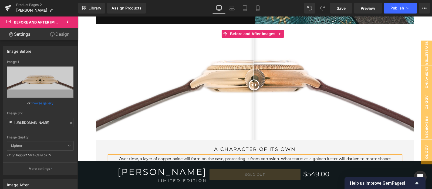
drag, startPoint x: 263, startPoint y: 80, endPoint x: 253, endPoint y: 104, distance: 25.8
click at [253, 90] on div at bounding box center [254, 84] width 11 height 11
click at [342, 8] on span "Save" at bounding box center [341, 8] width 9 height 6
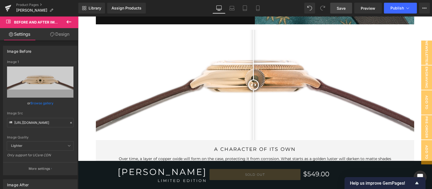
scroll to position [1755, 0]
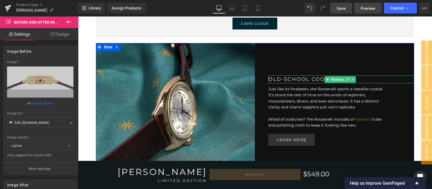
click at [365, 11] on link "Preview" at bounding box center [368, 8] width 28 height 11
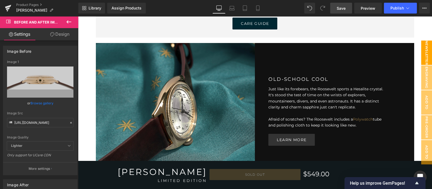
click at [421, 59] on span "NEWSLETTER" at bounding box center [426, 52] width 11 height 24
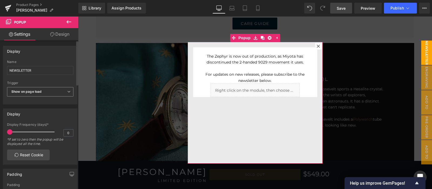
click at [50, 92] on span "Show on page load" at bounding box center [40, 91] width 66 height 9
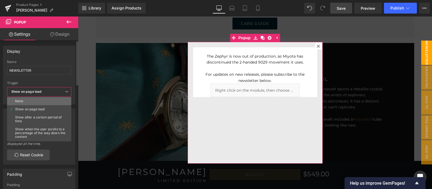
click at [53, 99] on li "None" at bounding box center [40, 101] width 67 height 8
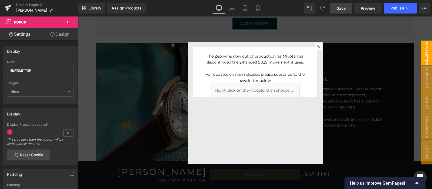
click at [337, 10] on span "Save" at bounding box center [341, 8] width 9 height 6
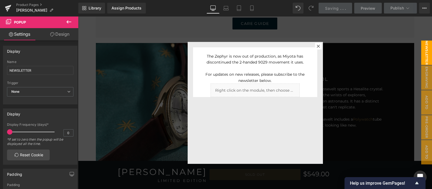
click at [317, 46] on icon at bounding box center [318, 46] width 3 height 3
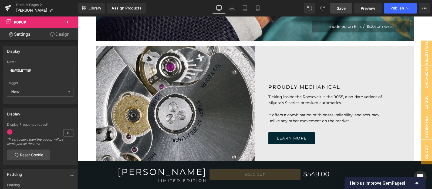
scroll to position [495, 0]
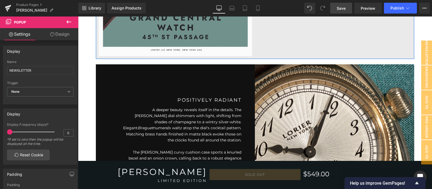
scroll to position [315, 0]
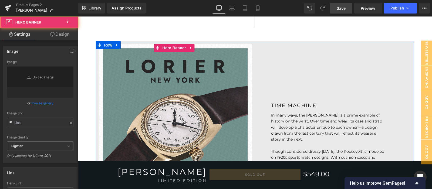
type input "[URL][DOMAIN_NAME]"
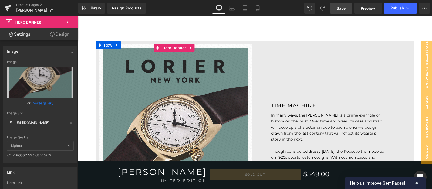
scroll to position [360, 0]
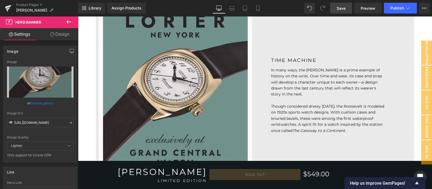
click at [69, 121] on icon at bounding box center [71, 123] width 4 height 4
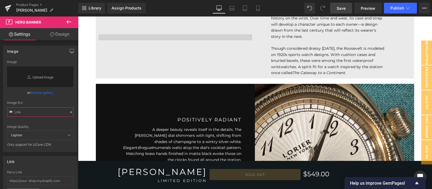
click at [50, 114] on input "text" at bounding box center [40, 111] width 66 height 9
paste input "[URL][DOMAIN_NAME]"
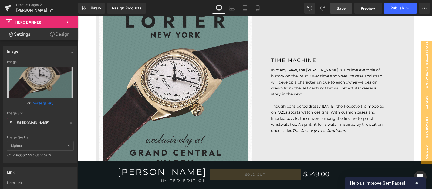
type input "[URL][DOMAIN_NAME]"
click at [339, 6] on span "Save" at bounding box center [341, 8] width 9 height 6
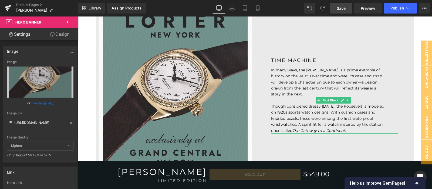
click at [319, 106] on p "Though considered dressy [DATE], the Roosevelt is modeled on 1920s sports watch…" at bounding box center [327, 118] width 113 height 30
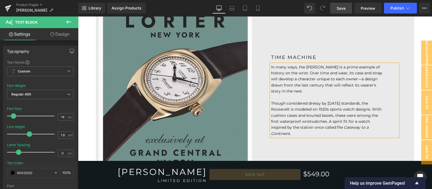
scroll to position [357, 0]
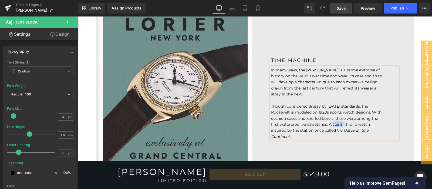
drag, startPoint x: 338, startPoint y: 123, endPoint x: 328, endPoint y: 123, distance: 10.3
click at [328, 123] on p "Though considered dressy by [DATE] standards, the Roosevelt is modeled on 1920s…" at bounding box center [327, 121] width 113 height 36
click at [337, 9] on link "Save" at bounding box center [341, 8] width 22 height 11
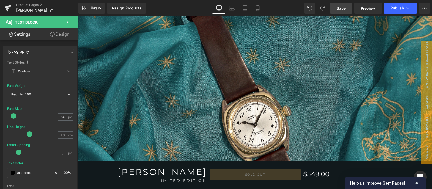
scroll to position [180, 0]
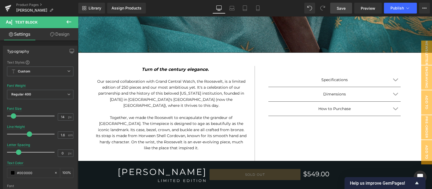
click at [347, 9] on link "Save" at bounding box center [341, 8] width 22 height 11
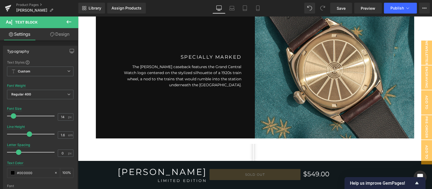
scroll to position [1620, 0]
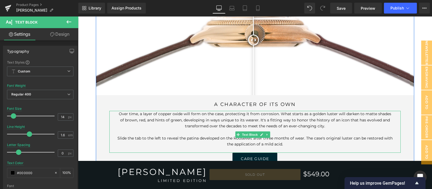
click at [328, 135] on p "Slide the tab to the left to reveal the patina developed on the Roosevelt after…" at bounding box center [254, 141] width 275 height 12
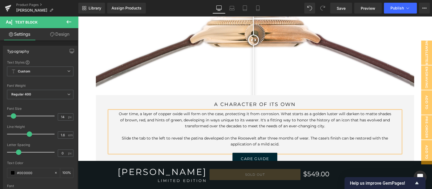
scroll to position [1575, 0]
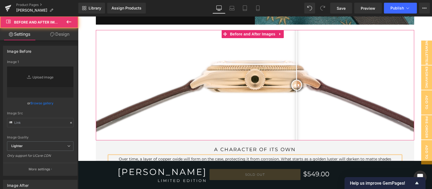
type input "[URL][DOMAIN_NAME]"
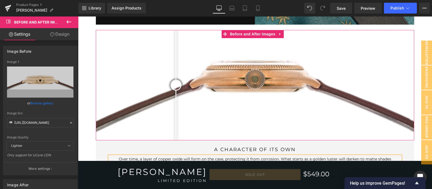
drag, startPoint x: 296, startPoint y: 83, endPoint x: 176, endPoint y: 76, distance: 120.9
click at [176, 80] on div at bounding box center [176, 85] width 11 height 11
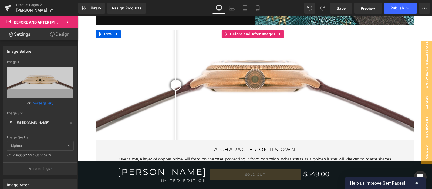
scroll to position [1665, 0]
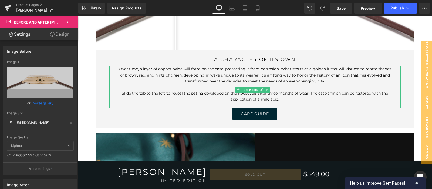
click at [349, 90] on p "Slide the tab to the left to reveal the patina developed on the Roosevelt after…" at bounding box center [254, 96] width 275 height 12
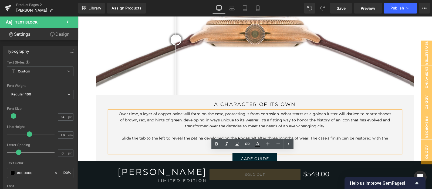
scroll to position [1575, 0]
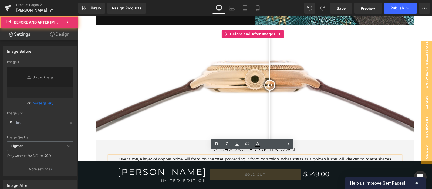
type input "[URL][DOMAIN_NAME]"
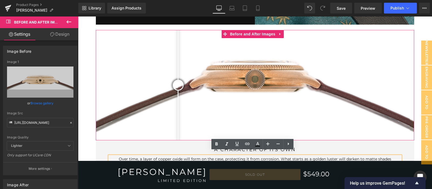
drag, startPoint x: 269, startPoint y: 82, endPoint x: 178, endPoint y: 73, distance: 91.9
click at [178, 80] on div at bounding box center [178, 85] width 11 height 11
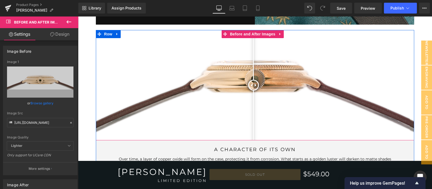
drag, startPoint x: 178, startPoint y: 79, endPoint x: 252, endPoint y: 80, distance: 74.2
click at [252, 80] on div at bounding box center [253, 85] width 11 height 11
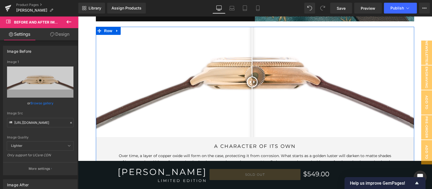
scroll to position [1665, 0]
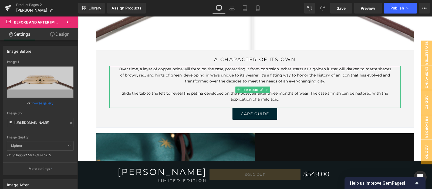
click at [332, 90] on p "Slide the tab to the left to reveal the patina developed on the Roosevelt after…" at bounding box center [254, 96] width 275 height 12
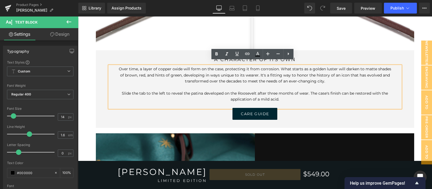
click at [328, 90] on p "Slide the tab to the left to reveal the patina developed on the Roosevelt after…" at bounding box center [254, 96] width 275 height 12
click at [316, 90] on p "Slide the tab to the left to reveal the patina developed on the Roosevelt after…" at bounding box center [254, 96] width 275 height 12
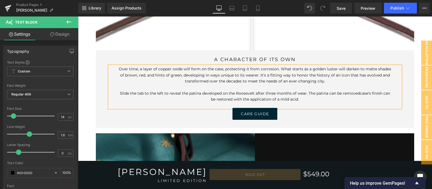
click at [231, 92] on p "Slide the tab to the left to reveal the patina developed on the Roosevelt after…" at bounding box center [254, 96] width 275 height 12
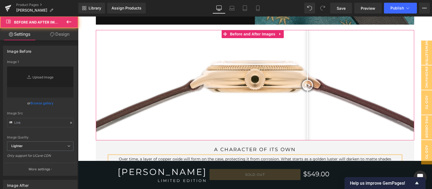
type input "[URL][DOMAIN_NAME]"
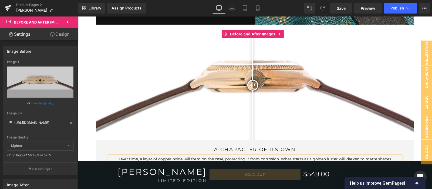
drag, startPoint x: 307, startPoint y: 83, endPoint x: 247, endPoint y: 79, distance: 60.3
click at [247, 80] on div at bounding box center [252, 85] width 11 height 11
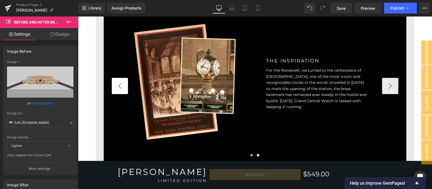
scroll to position [944, 0]
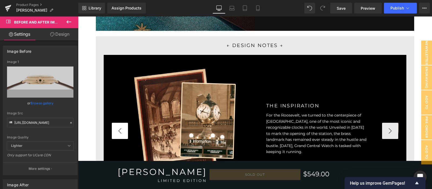
click at [119, 124] on button "‹" at bounding box center [120, 131] width 16 height 16
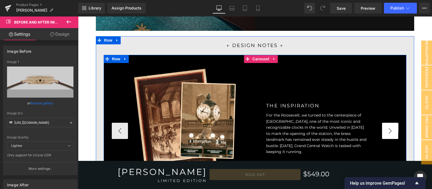
click at [386, 127] on button "›" at bounding box center [390, 131] width 16 height 16
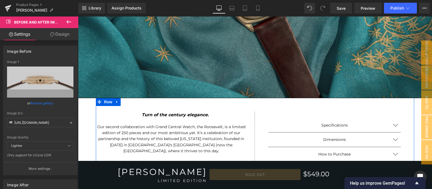
scroll to position [180, 0]
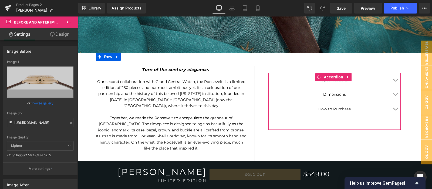
click at [390, 112] on button "button" at bounding box center [395, 109] width 11 height 14
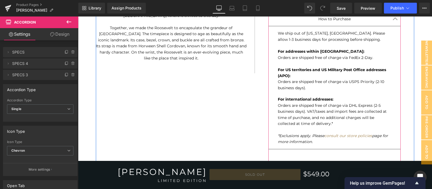
scroll to position [224, 0]
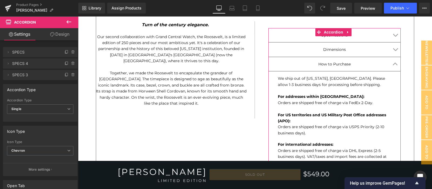
click at [275, 79] on div "We ship out of [US_STATE], [GEOGRAPHIC_DATA]. Please allow 1-3 business days fo…" at bounding box center [334, 132] width 124 height 114
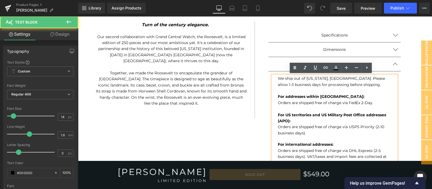
click at [278, 77] on p "We ship out of [US_STATE], [GEOGRAPHIC_DATA]. Please allow 1-3 business days fo…" at bounding box center [334, 81] width 113 height 12
click at [274, 78] on div "We ship out of [US_STATE], [GEOGRAPHIC_DATA]. Please allow 1-3 business days fo…" at bounding box center [334, 132] width 124 height 114
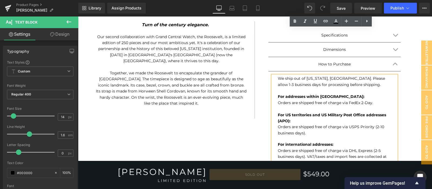
scroll to position [315, 0]
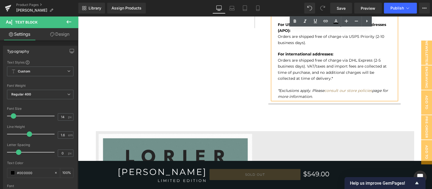
click at [326, 96] on div "*Exclusions apply. Please consult our store policies page for more information." at bounding box center [334, 93] width 113 height 12
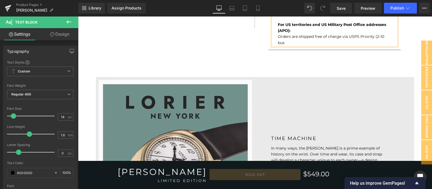
scroll to position [224, 0]
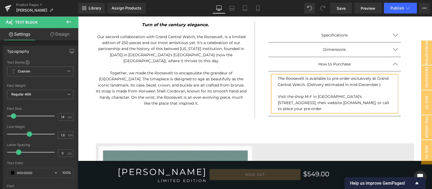
click at [376, 103] on div "Visit the shop M-F in [GEOGRAPHIC_DATA]'s [STREET_ADDRESS], their website [DOMA…" at bounding box center [334, 102] width 113 height 18
click at [306, 85] on div "The Roosevelt is available to pre-order exclusively at Grand Central Watch. (De…" at bounding box center [334, 93] width 124 height 36
click at [378, 85] on div "The Roosevelt is available to pre-order exclusively at Grand Central Watch. Del…" at bounding box center [334, 93] width 124 height 36
click at [378, 103] on div "Visit the shop M-F in [GEOGRAPHIC_DATA]'s [STREET_ADDRESS], their website [DOMA…" at bounding box center [334, 102] width 113 height 18
click at [379, 103] on div "Visit the shop M-F in [GEOGRAPHIC_DATA]'s [STREET_ADDRESS], their website [DOMA…" at bounding box center [334, 102] width 113 height 18
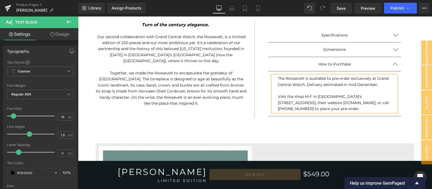
click at [290, 102] on div "Visit the shop M-F in [GEOGRAPHIC_DATA]'s [STREET_ADDRESS], their website [DOMA…" at bounding box center [334, 102] width 113 height 18
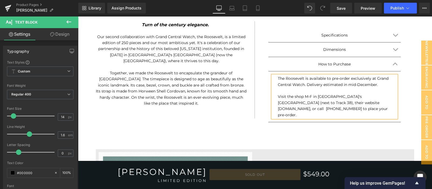
click at [340, 105] on div "Visit the shop M-F in [GEOGRAPHIC_DATA]'s [GEOGRAPHIC_DATA] (next to Track 38),…" at bounding box center [334, 105] width 113 height 24
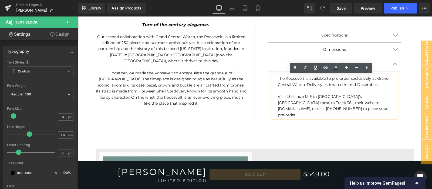
click at [361, 108] on div "Visit the shop M-F in [GEOGRAPHIC_DATA]'s [GEOGRAPHIC_DATA] (next to Track 38),…" at bounding box center [334, 105] width 113 height 24
drag, startPoint x: 309, startPoint y: 100, endPoint x: 317, endPoint y: 97, distance: 8.6
click at [309, 100] on div "Visit the shop M-F in [GEOGRAPHIC_DATA]'s [GEOGRAPHIC_DATA] (next to Track 38),…" at bounding box center [334, 105] width 113 height 24
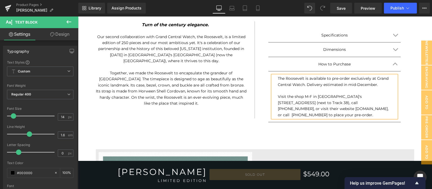
click at [384, 101] on div "Visit the shop M-F in [GEOGRAPHIC_DATA]'s [STREET_ADDRESS] (next to Track 38), …" at bounding box center [334, 105] width 113 height 24
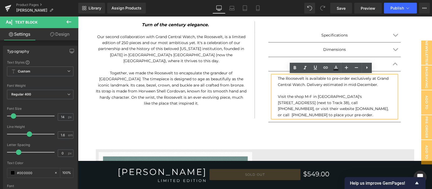
click at [320, 110] on div "Visit the shop M-F in [GEOGRAPHIC_DATA]'s [STREET_ADDRESS] (next to Track 38), …" at bounding box center [334, 105] width 113 height 24
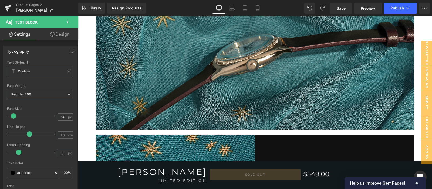
scroll to position [809, 0]
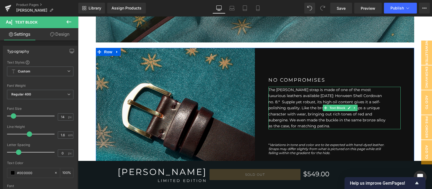
click at [297, 94] on p "The [PERSON_NAME] strap is made of one of the most luxurious leathers available…" at bounding box center [327, 108] width 119 height 42
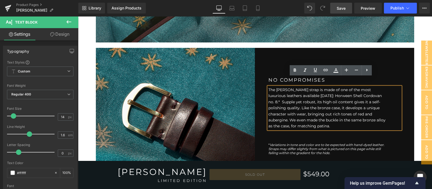
click at [341, 11] on link "Save" at bounding box center [341, 8] width 22 height 11
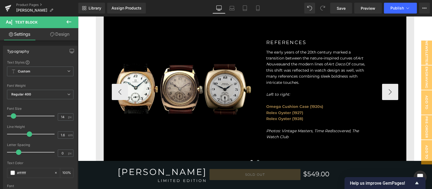
scroll to position [865, 0]
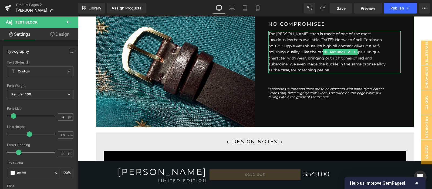
click at [299, 36] on p "The [PERSON_NAME] strap is made of one of the most luxurious leathers available…" at bounding box center [327, 52] width 119 height 42
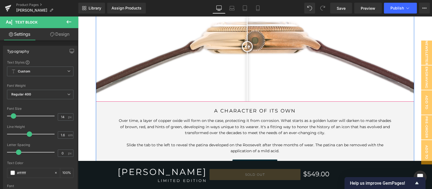
scroll to position [1585, 0]
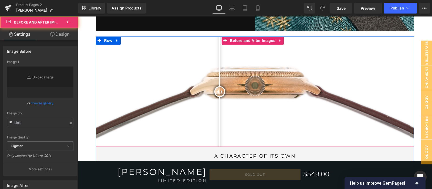
type input "[URL][DOMAIN_NAME]"
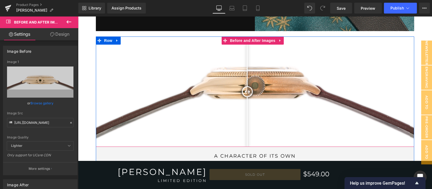
drag, startPoint x: 219, startPoint y: 77, endPoint x: 247, endPoint y: 75, distance: 27.7
click at [247, 86] on div at bounding box center [247, 91] width 11 height 11
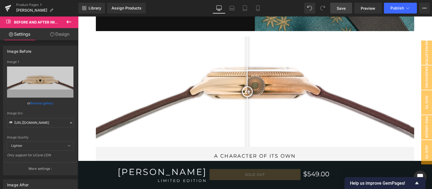
click at [335, 6] on link "Save" at bounding box center [341, 8] width 22 height 11
